Goal: Task Accomplishment & Management: Complete application form

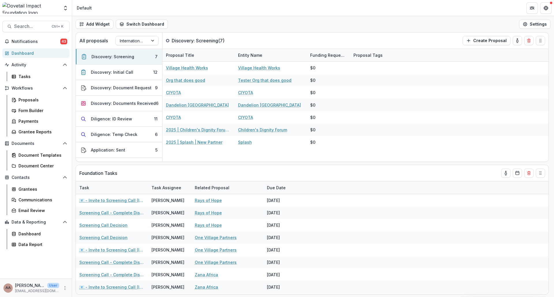
select select "******"
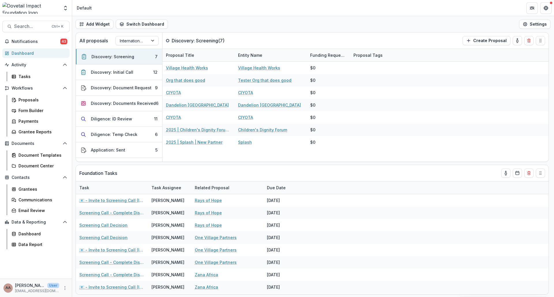
select select "******"
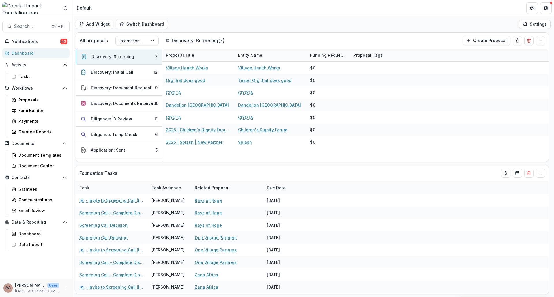
select select "******"
click at [33, 24] on span "Search..." at bounding box center [31, 26] width 34 height 5
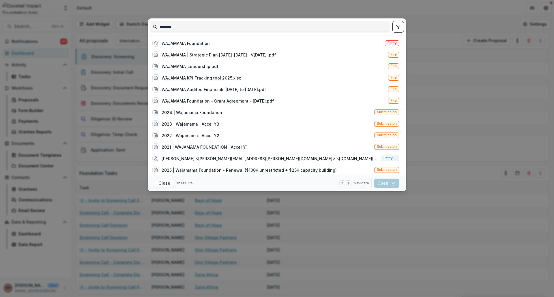
type input "********"
click at [174, 42] on div "WAJAMAMA Foundation" at bounding box center [185, 43] width 48 height 6
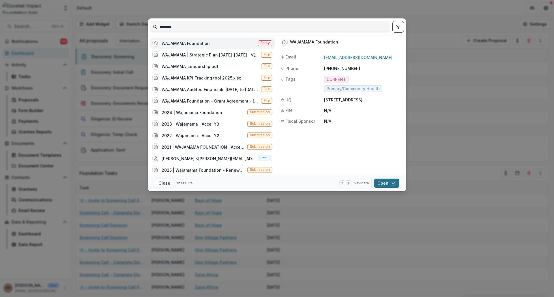
click at [398, 184] on button "Open with enter key" at bounding box center [386, 183] width 25 height 9
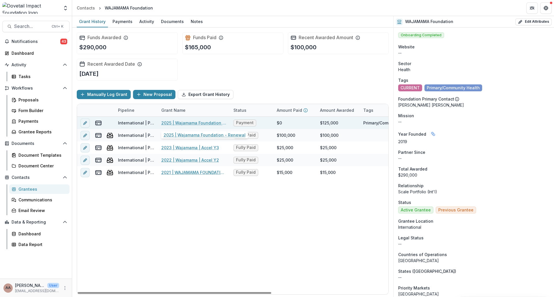
click at [180, 122] on link "2025 | Wajamama Foundation - Renewal" at bounding box center [193, 123] width 65 height 6
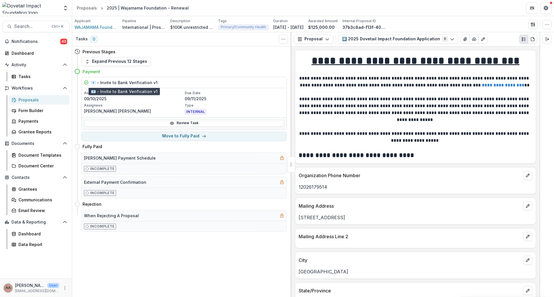
click at [110, 83] on h5 "📧 - Invite to Bank Verification v1" at bounding box center [124, 83] width 67 height 6
click at [27, 26] on span "Search..." at bounding box center [31, 26] width 34 height 5
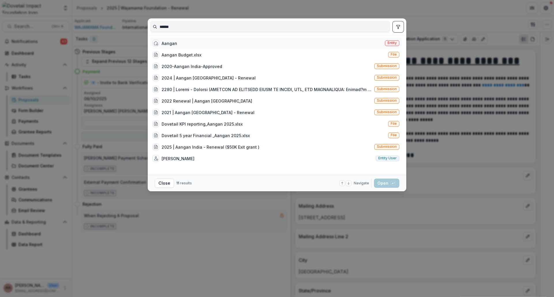
type input "******"
click at [171, 41] on div "Aangan" at bounding box center [169, 43] width 16 height 6
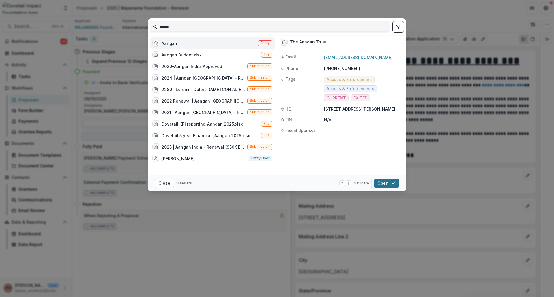
click at [393, 184] on icon "button" at bounding box center [393, 183] width 2 height 1
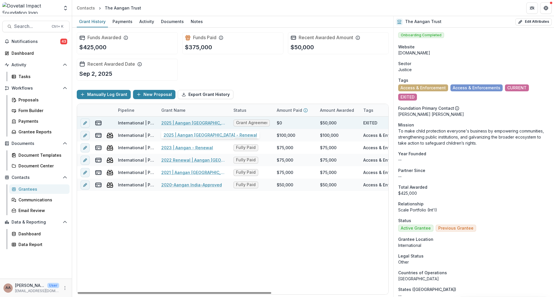
click at [206, 124] on link "2025 | Aangan [GEOGRAPHIC_DATA] - Renewal" at bounding box center [193, 123] width 65 height 6
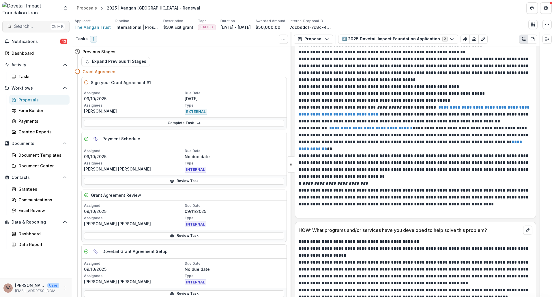
click at [36, 25] on span "Search..." at bounding box center [31, 26] width 34 height 5
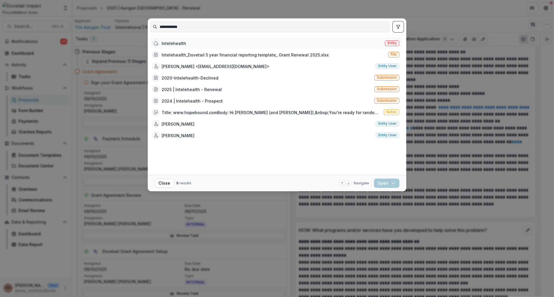
type input "**********"
click at [191, 46] on div "Intelehealth Entity" at bounding box center [275, 43] width 251 height 12
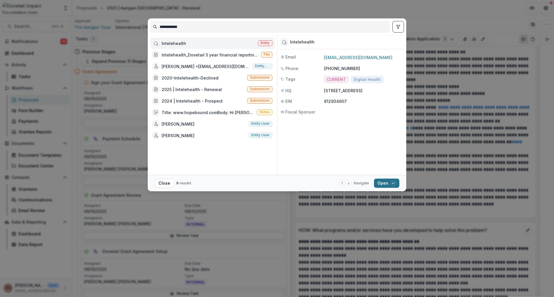
click at [390, 185] on button "Open with enter key" at bounding box center [386, 183] width 25 height 9
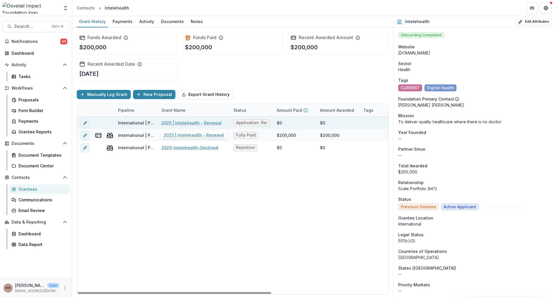
click at [183, 122] on link "2025 | Intelehealth - Renewal" at bounding box center [191, 123] width 60 height 6
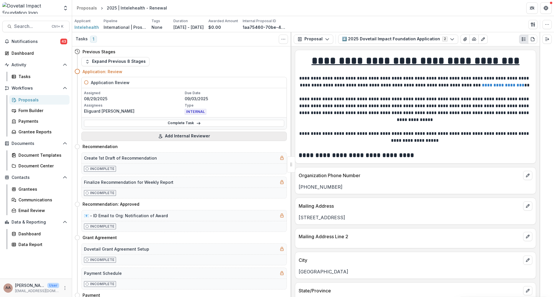
click at [153, 137] on button "Add Internal Reviewer" at bounding box center [183, 136] width 205 height 9
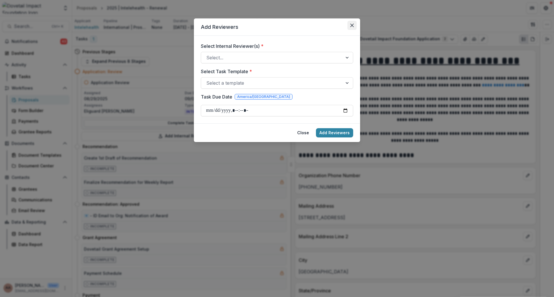
click at [351, 24] on icon "Close" at bounding box center [351, 25] width 3 height 3
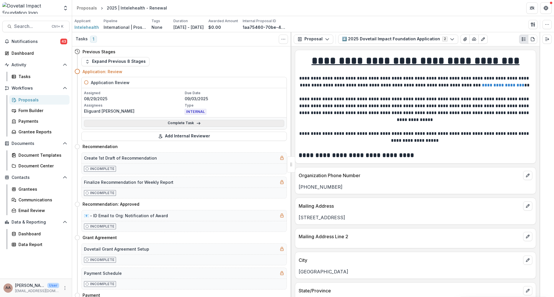
click at [193, 125] on link "Complete Task" at bounding box center [184, 123] width 200 height 7
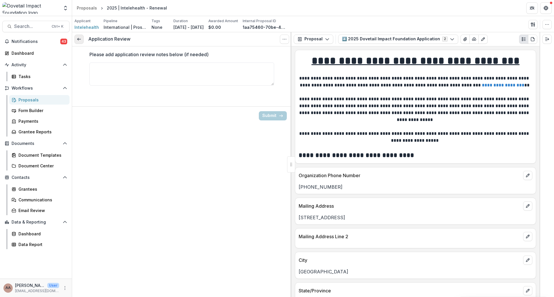
click at [79, 39] on icon at bounding box center [79, 39] width 5 height 5
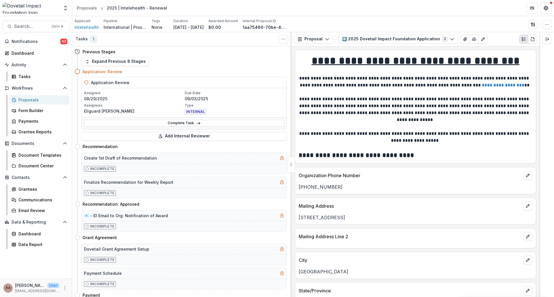
click at [94, 106] on p "Assignees" at bounding box center [133, 105] width 99 height 5
click at [112, 62] on button "Expand Previous 8 Stages" at bounding box center [115, 61] width 68 height 9
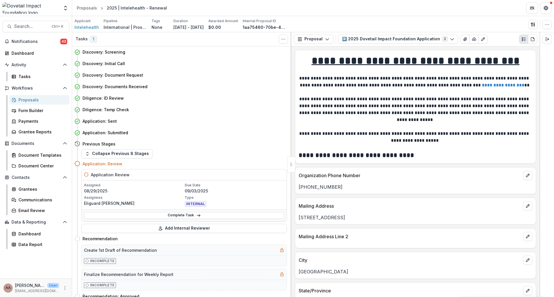
click at [199, 204] on span "INTERNAL" at bounding box center [196, 204] width 22 height 6
click at [185, 214] on link "Complete Task" at bounding box center [184, 215] width 200 height 7
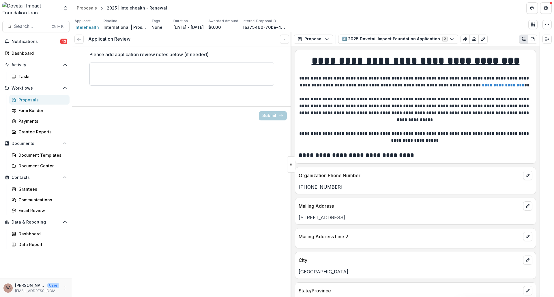
click at [179, 72] on textarea "Please add application review notes below (if needed)" at bounding box center [181, 74] width 185 height 23
type textarea "*"
click at [80, 40] on icon at bounding box center [79, 39] width 5 height 5
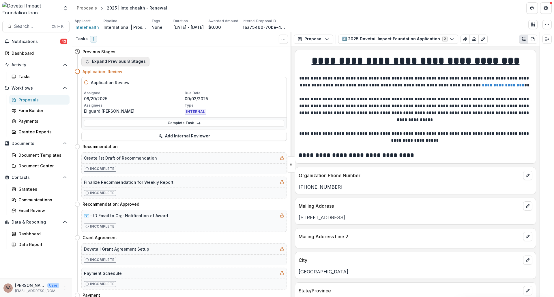
click at [103, 61] on button "Expand Previous 8 Stages" at bounding box center [115, 61] width 68 height 9
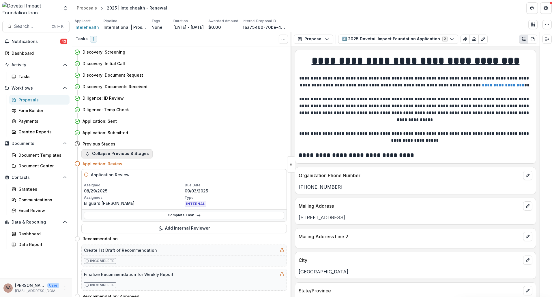
click at [96, 153] on button "Collapse Previous 8 Stages" at bounding box center [116, 153] width 71 height 9
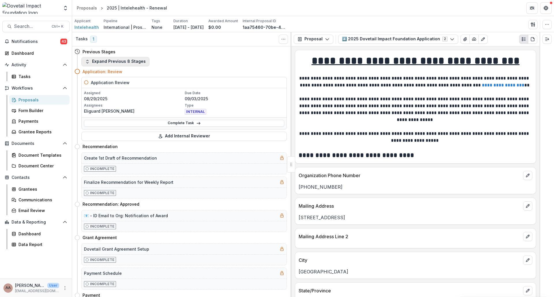
click at [98, 63] on button "Expand Previous 8 Stages" at bounding box center [115, 61] width 68 height 9
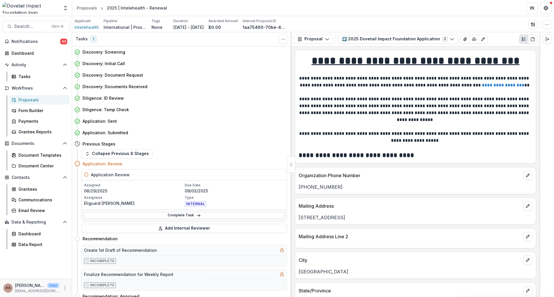
click at [234, 179] on div "Application Review" at bounding box center [184, 175] width 205 height 11
click at [121, 193] on p "08/29/2025" at bounding box center [133, 191] width 99 height 6
click at [181, 200] on p "Eliguard [PERSON_NAME]" at bounding box center [133, 203] width 99 height 6
click at [111, 203] on p "Eliguard [PERSON_NAME]" at bounding box center [133, 203] width 99 height 6
click at [92, 189] on p "08/29/2025" at bounding box center [133, 191] width 99 height 6
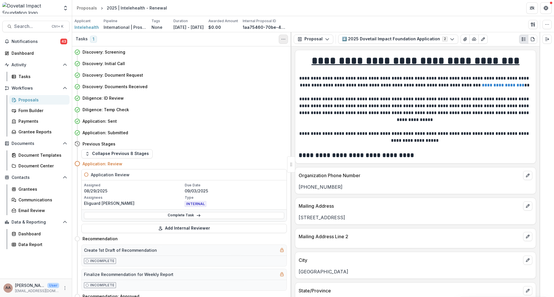
click at [279, 38] on button "Toggle View Cancelled Tasks" at bounding box center [283, 39] width 9 height 9
click at [141, 202] on p "Eliguard [PERSON_NAME]" at bounding box center [133, 203] width 99 height 6
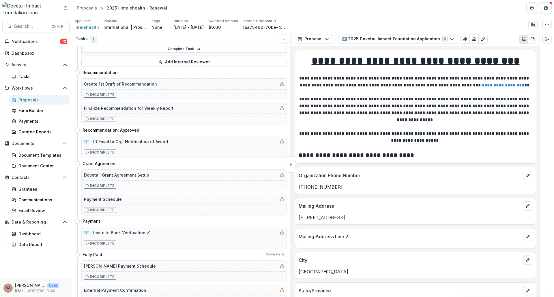
scroll to position [202, 0]
